Goal: Find specific page/section: Find specific page/section

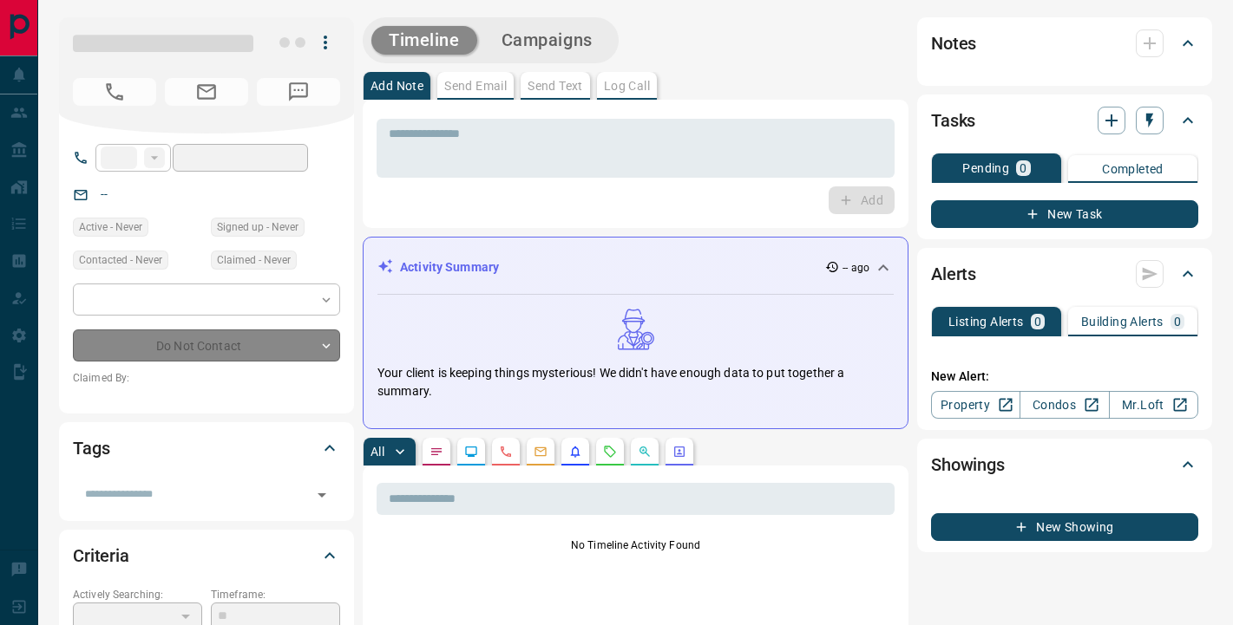
type input "*"
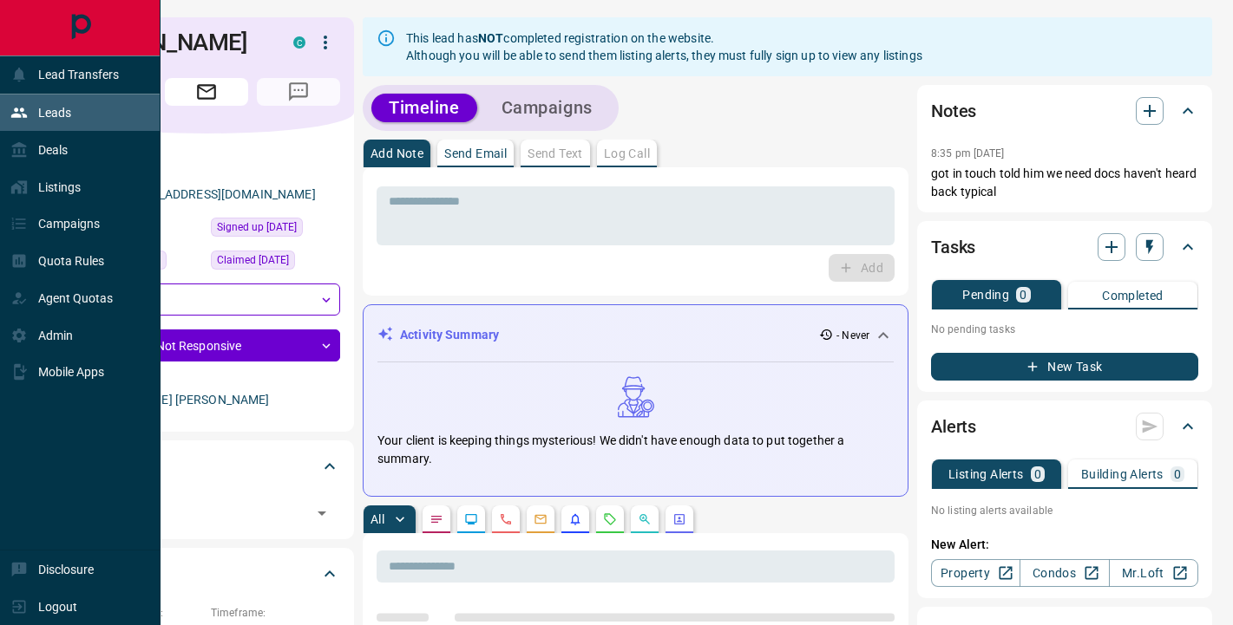
click at [19, 117] on icon at bounding box center [19, 113] width 16 height 10
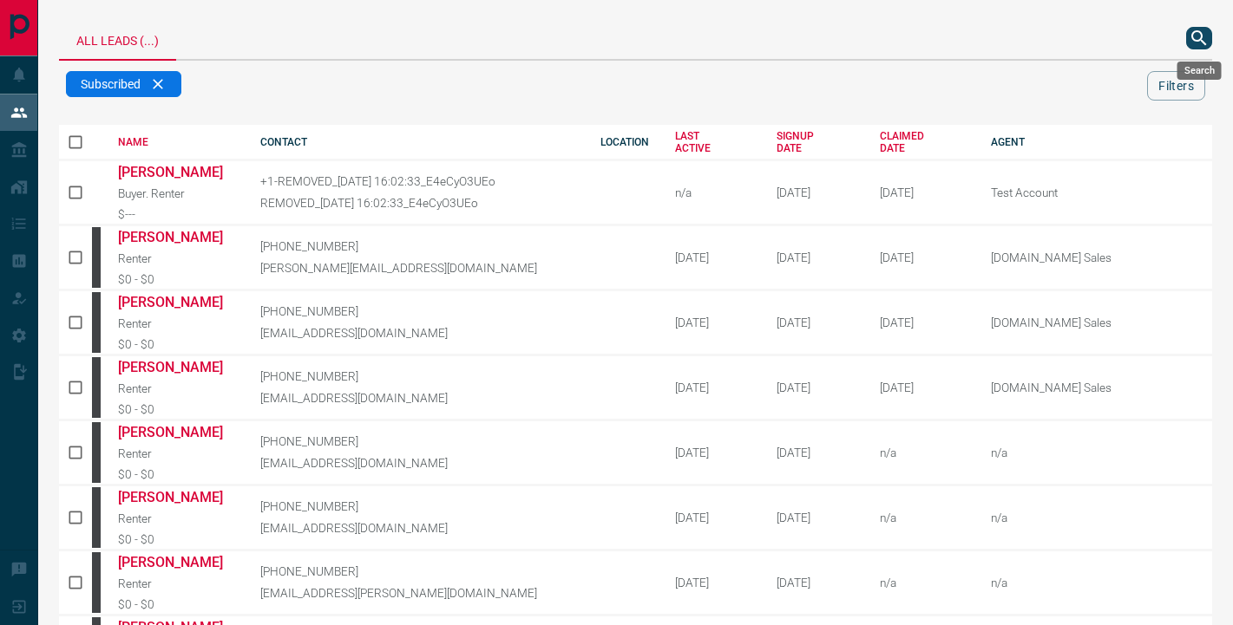
click at [1197, 33] on icon "search button" at bounding box center [1198, 38] width 21 height 21
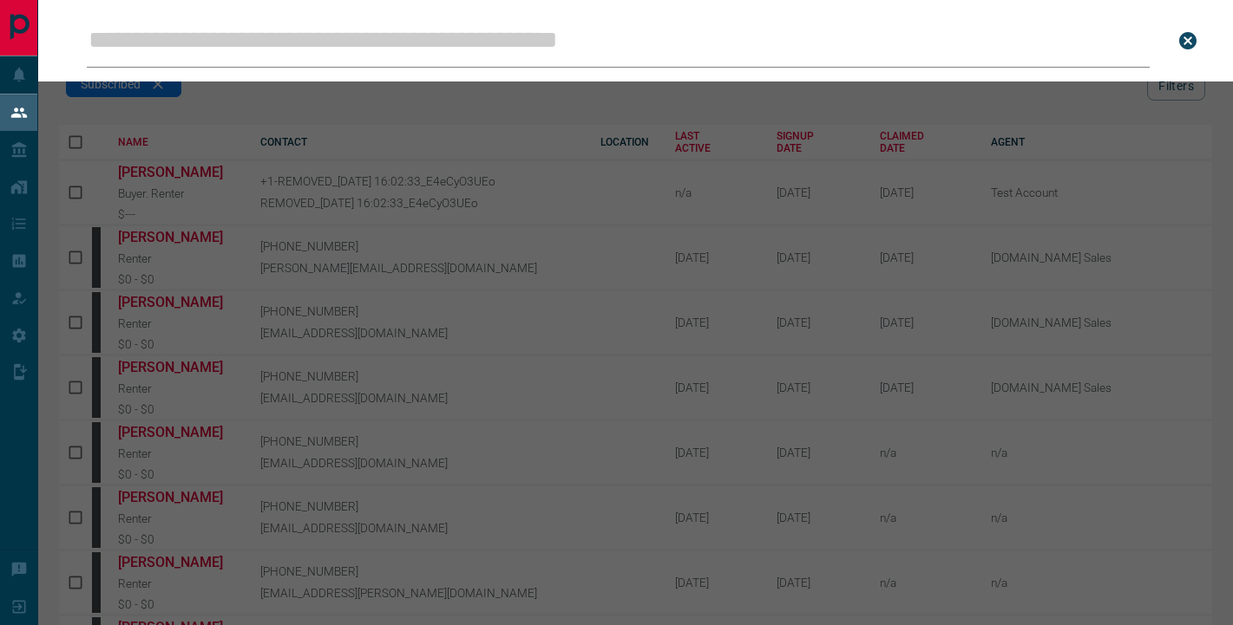
type input "**********"
